Goal: Transaction & Acquisition: Book appointment/travel/reservation

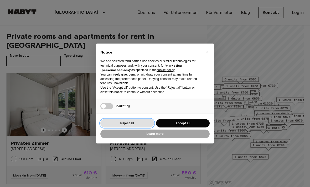
click at [140, 125] on button "Reject all" at bounding box center [127, 123] width 54 height 9
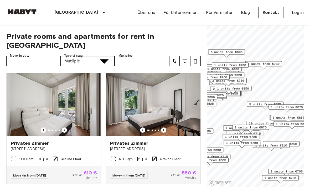
type input "**********"
click at [148, 57] on input "Max price" at bounding box center [142, 61] width 54 height 11
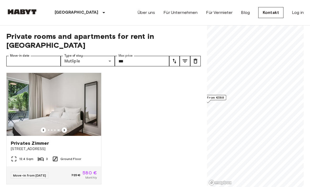
click at [22, 140] on span "Privates Zimmer" at bounding box center [30, 143] width 38 height 6
click at [148, 56] on input "***" at bounding box center [142, 61] width 54 height 11
type input "*"
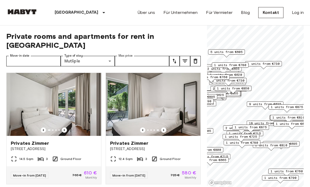
click at [185, 60] on icon "tune" at bounding box center [184, 61] width 5 height 3
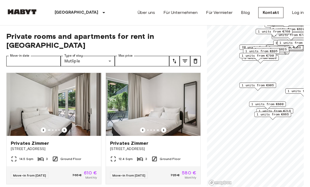
click at [182, 58] on icon "tune" at bounding box center [185, 61] width 6 height 6
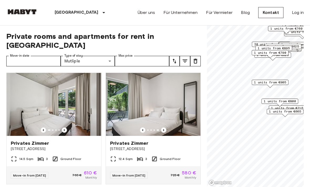
click at [184, 58] on icon "tune" at bounding box center [185, 61] width 6 height 6
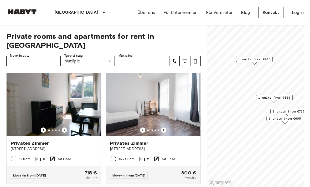
click at [286, 119] on span "1 units from €665" at bounding box center [285, 118] width 32 height 5
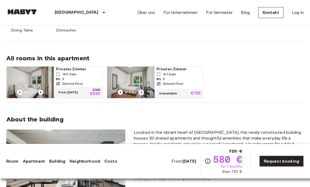
scroll to position [373, 0]
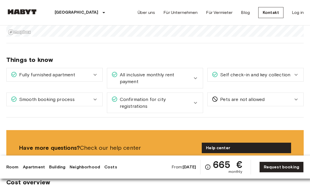
scroll to position [425, 0]
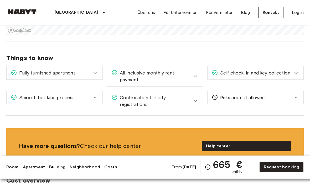
click at [296, 74] on icon at bounding box center [296, 73] width 6 height 6
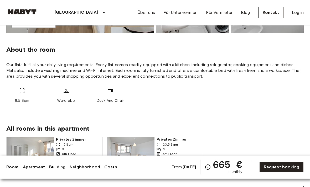
scroll to position [0, 0]
